Goal: Navigation & Orientation: Find specific page/section

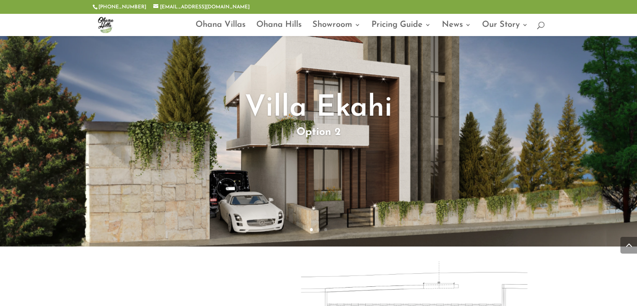
scroll to position [1215, 0]
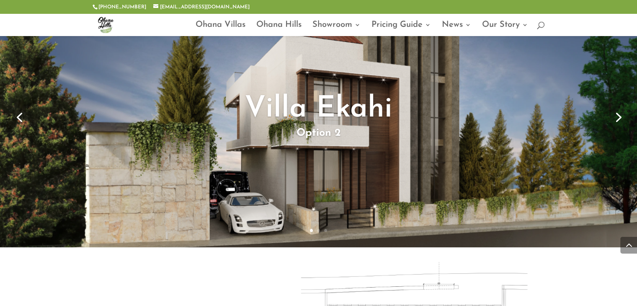
click at [618, 118] on link "Next" at bounding box center [618, 116] width 20 height 20
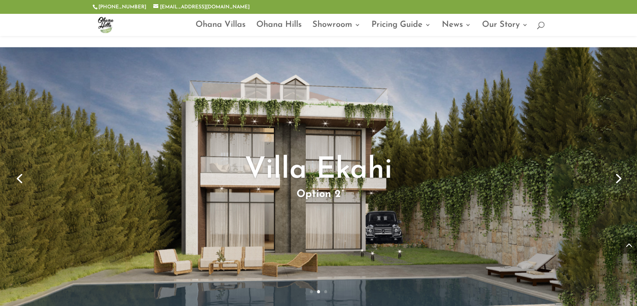
scroll to position [1173, 0]
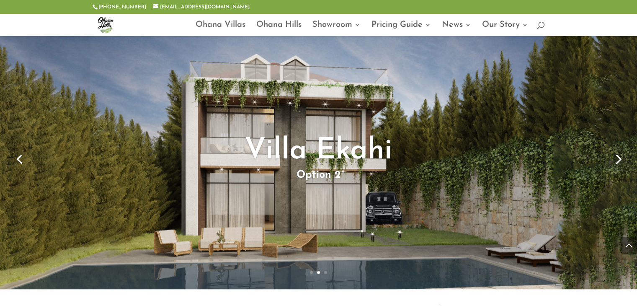
click at [616, 160] on link "Next" at bounding box center [618, 158] width 20 height 20
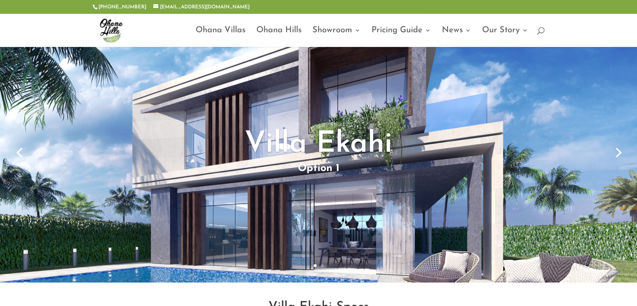
scroll to position [0, 0]
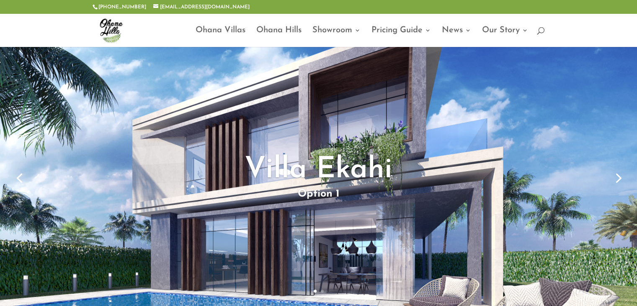
click at [614, 176] on link "Next" at bounding box center [618, 177] width 20 height 20
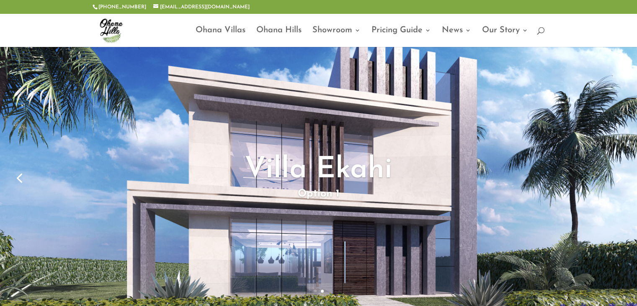
click at [620, 158] on div "Villa Ekahi Option 1" at bounding box center [318, 177] width 637 height 261
click at [624, 157] on div "Villa Ekahi Option 1" at bounding box center [318, 177] width 637 height 261
click at [19, 181] on link "Previous" at bounding box center [19, 177] width 20 height 20
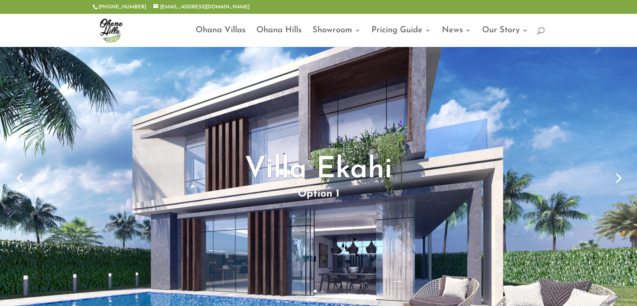
click at [22, 178] on link "Previous" at bounding box center [19, 177] width 20 height 20
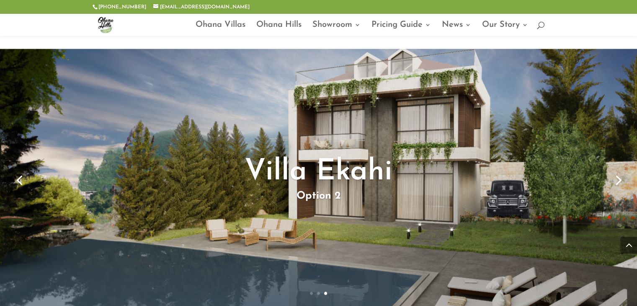
scroll to position [1131, 0]
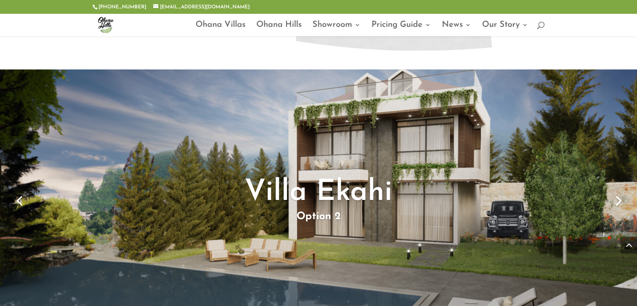
click at [617, 202] on link "Next" at bounding box center [618, 200] width 20 height 20
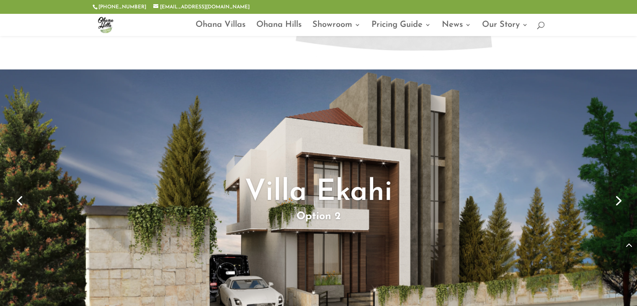
click at [18, 199] on link "Previous" at bounding box center [19, 200] width 20 height 20
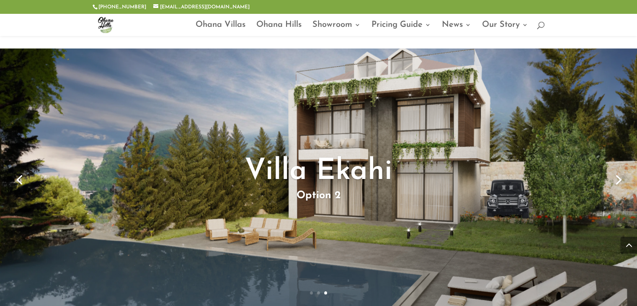
scroll to position [1173, 0]
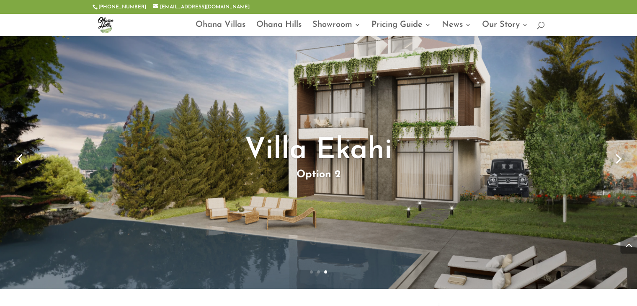
drag, startPoint x: 382, startPoint y: 108, endPoint x: 341, endPoint y: 111, distance: 41.7
click at [341, 111] on div "Villa Ekahi Option 2" at bounding box center [318, 157] width 561 height 261
click at [622, 155] on link "Next" at bounding box center [618, 158] width 20 height 20
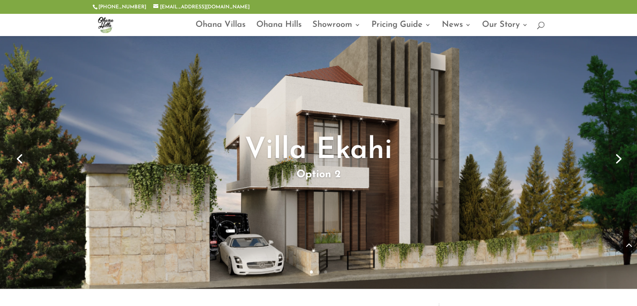
click at [620, 154] on link "Next" at bounding box center [618, 158] width 20 height 20
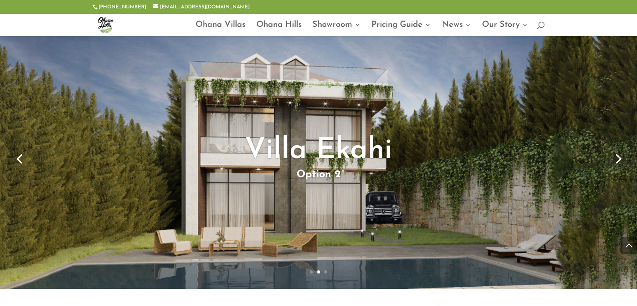
click at [28, 158] on link "Previous" at bounding box center [19, 158] width 20 height 20
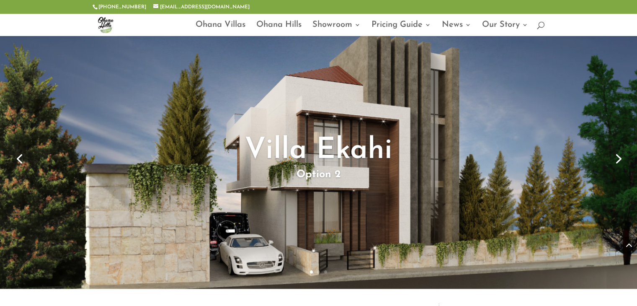
click at [25, 155] on link "Previous" at bounding box center [19, 158] width 20 height 20
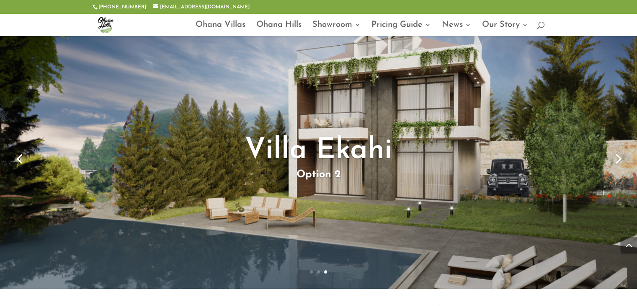
click at [478, 88] on div "Villa Ekahi Option 2" at bounding box center [318, 157] width 561 height 261
click at [18, 155] on link "Previous" at bounding box center [19, 158] width 20 height 20
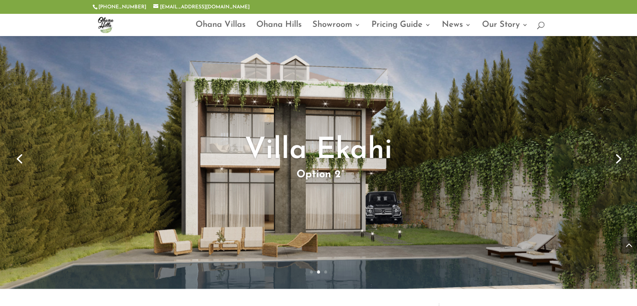
click at [618, 155] on link "Next" at bounding box center [618, 158] width 20 height 20
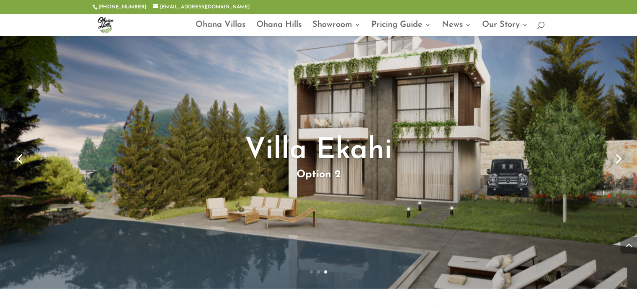
click at [618, 155] on link "Next" at bounding box center [618, 158] width 20 height 20
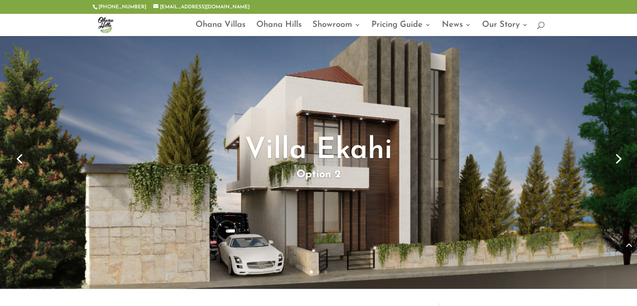
click at [18, 160] on link "Previous" at bounding box center [19, 158] width 20 height 20
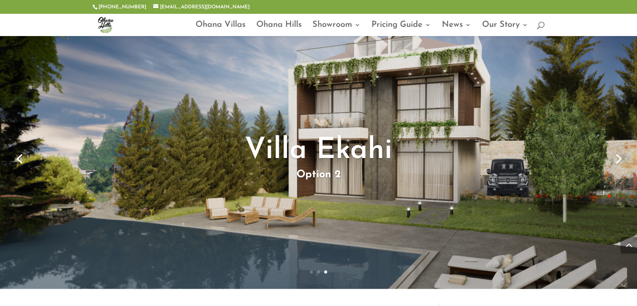
click at [618, 157] on link "Next" at bounding box center [618, 158] width 20 height 20
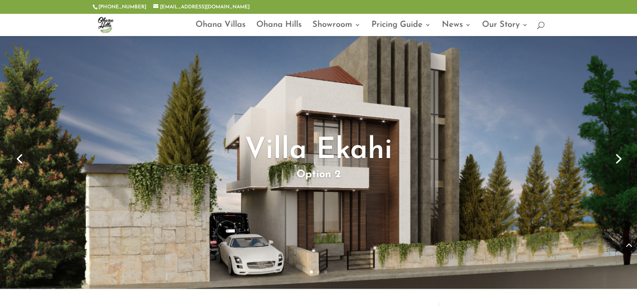
click at [617, 156] on link "Next" at bounding box center [618, 158] width 20 height 20
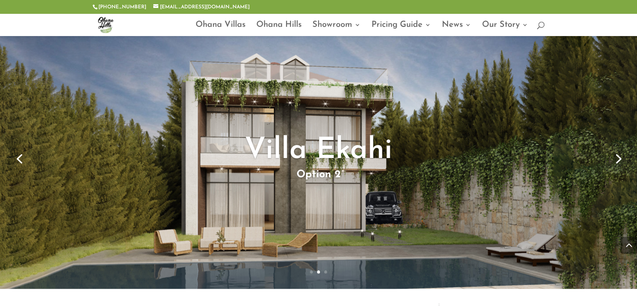
click at [620, 158] on link "Next" at bounding box center [618, 158] width 20 height 20
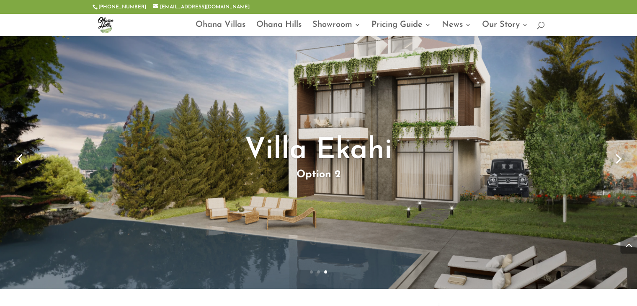
click at [619, 155] on link "Next" at bounding box center [618, 158] width 20 height 20
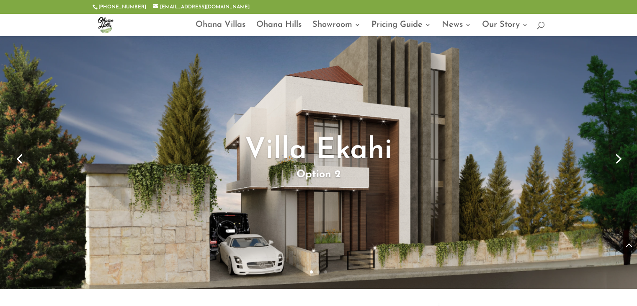
click at [615, 156] on link "Next" at bounding box center [618, 158] width 20 height 20
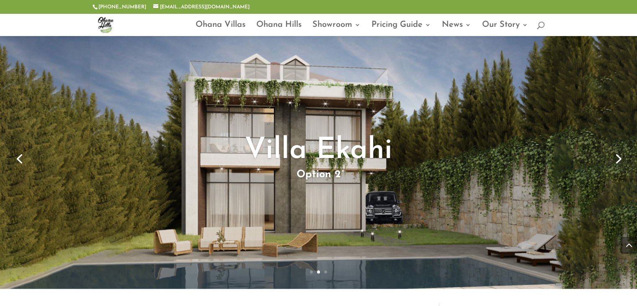
click at [618, 155] on link "Next" at bounding box center [618, 158] width 20 height 20
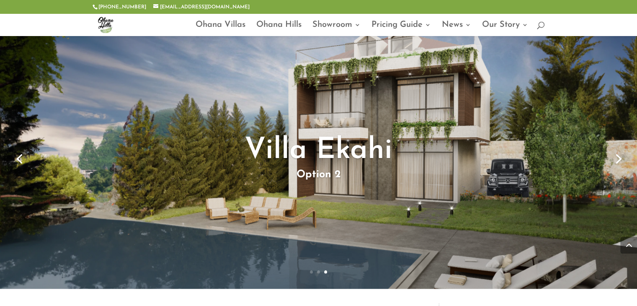
click at [615, 156] on link "Next" at bounding box center [618, 158] width 20 height 20
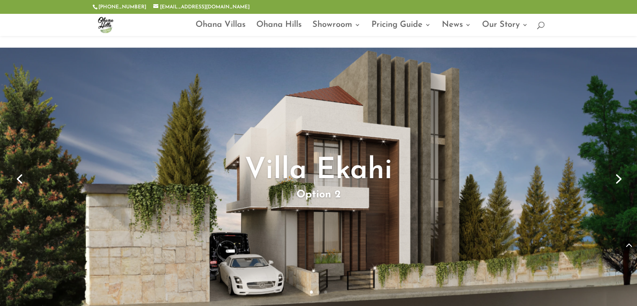
scroll to position [1173, 0]
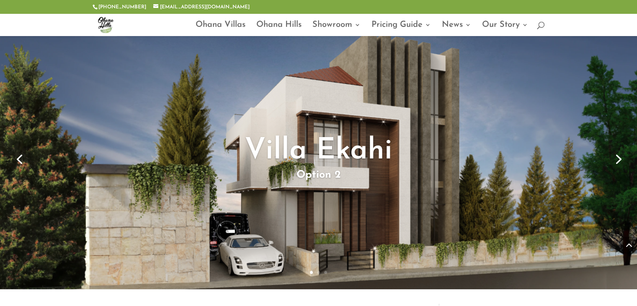
click at [616, 158] on link "Next" at bounding box center [618, 158] width 20 height 20
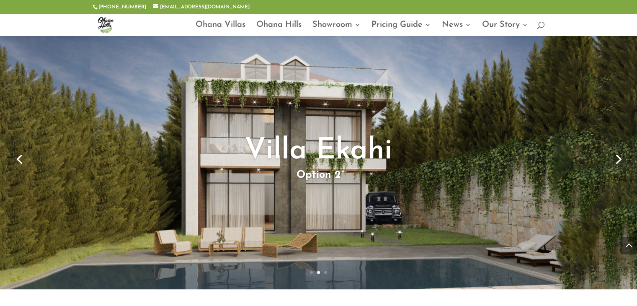
click at [623, 153] on link "Next" at bounding box center [618, 158] width 20 height 20
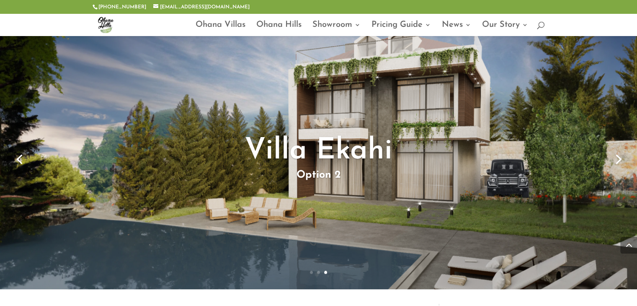
click at [621, 155] on link "Next" at bounding box center [618, 158] width 20 height 20
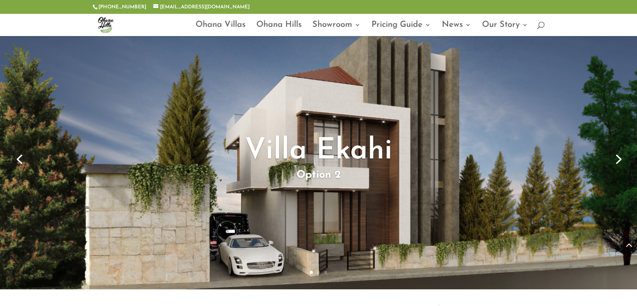
click at [621, 155] on link "Next" at bounding box center [618, 158] width 20 height 20
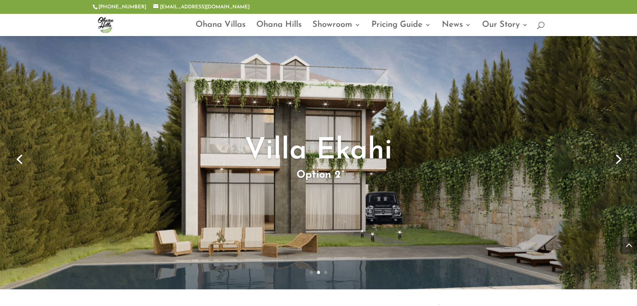
click at [599, 81] on div "Villa Ekahi Option 2" at bounding box center [318, 158] width 637 height 261
click at [621, 156] on link "Next" at bounding box center [618, 158] width 20 height 20
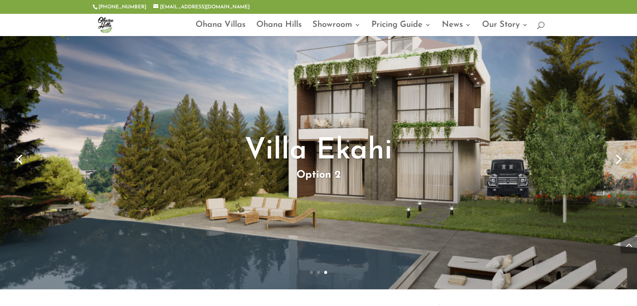
click at [617, 156] on link "Next" at bounding box center [618, 158] width 20 height 20
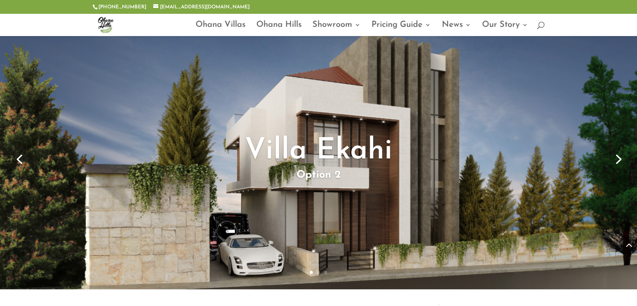
click at [620, 156] on link "Next" at bounding box center [618, 158] width 20 height 20
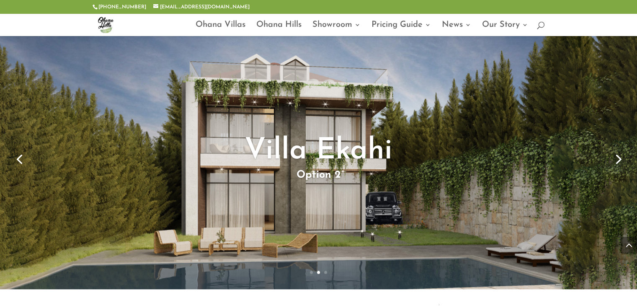
click at [620, 156] on link "Next" at bounding box center [618, 158] width 20 height 20
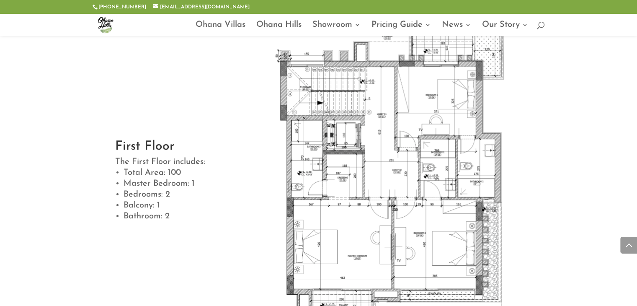
scroll to position [1959, 0]
